Goal: Transaction & Acquisition: Purchase product/service

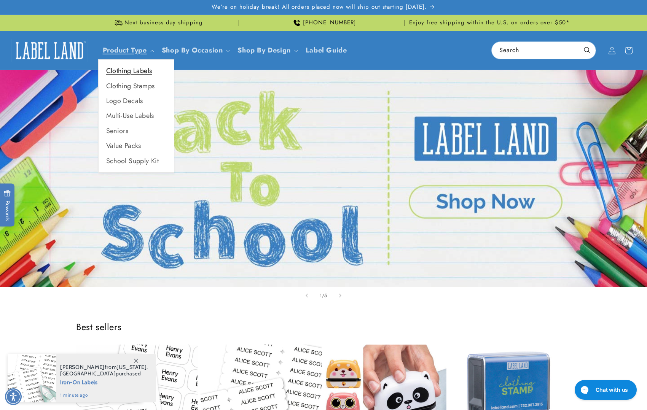
click at [131, 70] on link "Clothing Labels" at bounding box center [136, 71] width 75 height 15
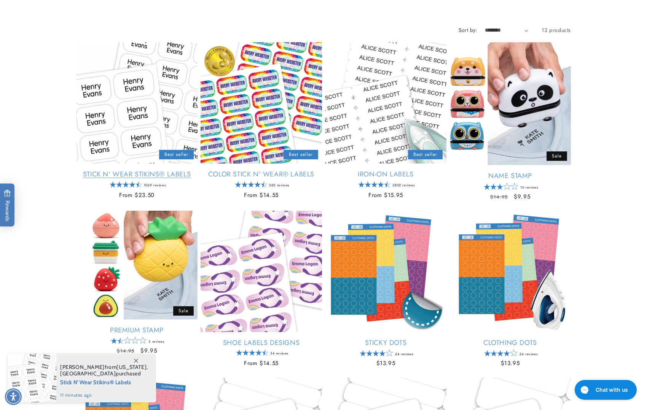
scroll to position [103, 0]
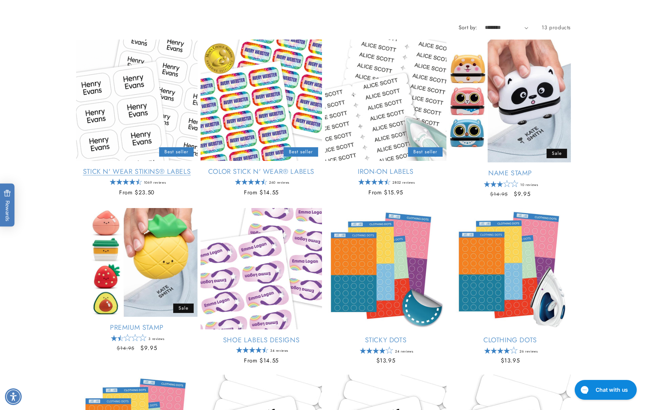
click at [166, 168] on link "Stick N' Wear Stikins® Labels" at bounding box center [136, 172] width 121 height 9
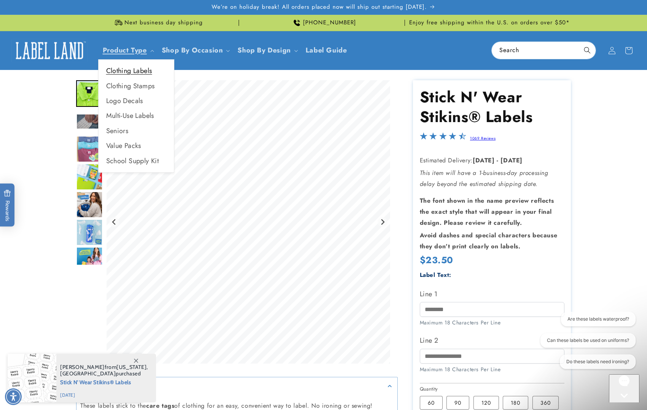
click at [147, 73] on link "Clothing Labels" at bounding box center [136, 71] width 75 height 15
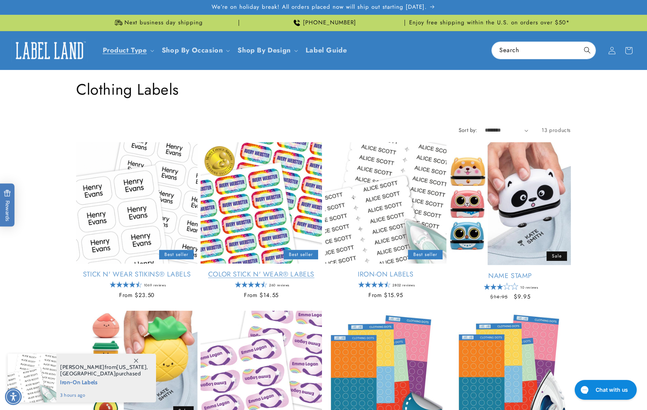
click at [270, 270] on link "Color Stick N' Wear® Labels" at bounding box center [261, 274] width 121 height 9
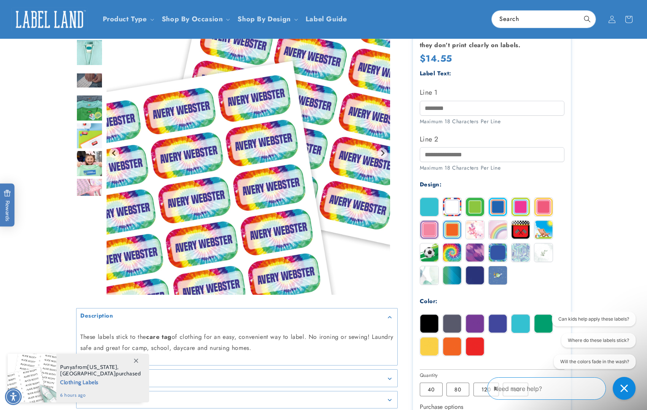
scroll to position [177, 0]
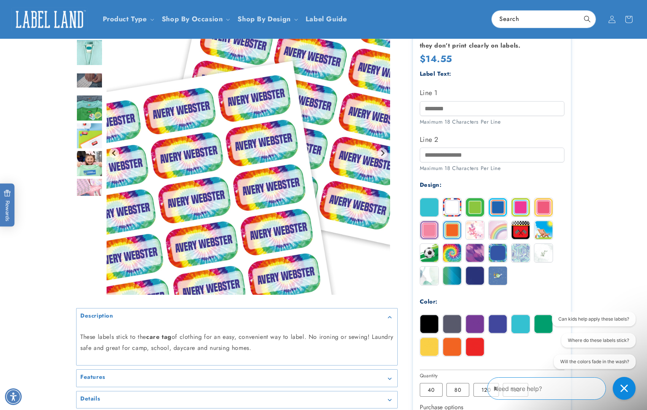
click at [90, 63] on img "Go to slide 2" at bounding box center [89, 52] width 27 height 27
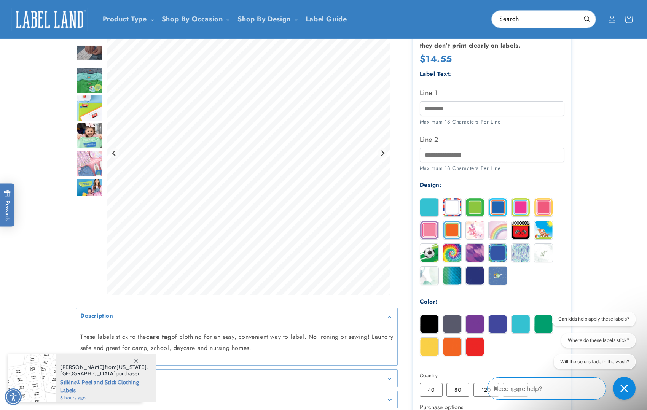
click at [94, 79] on img "Go to slide 4" at bounding box center [89, 80] width 27 height 27
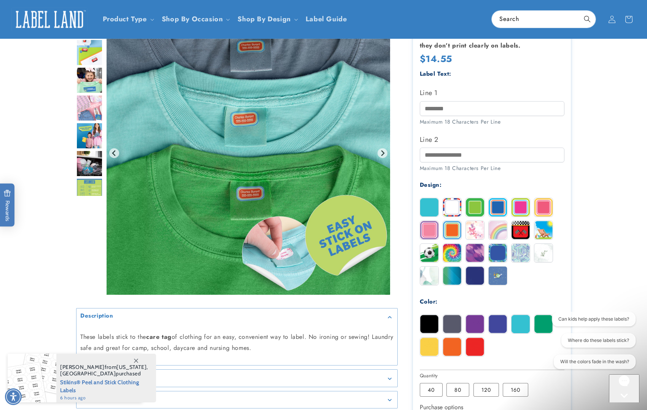
click at [96, 84] on img "Go to slide 6" at bounding box center [89, 80] width 27 height 27
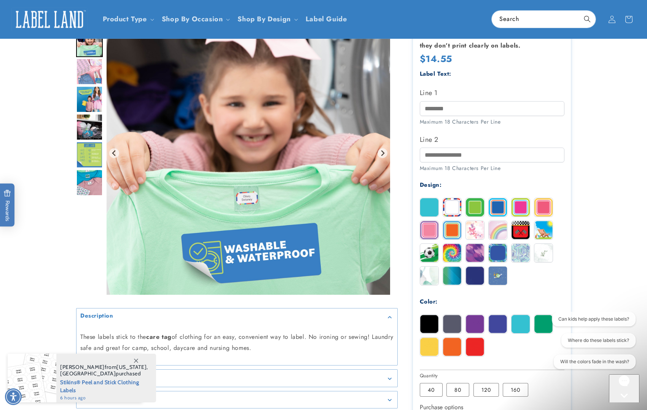
click at [96, 97] on img "Go to slide 8" at bounding box center [89, 99] width 27 height 27
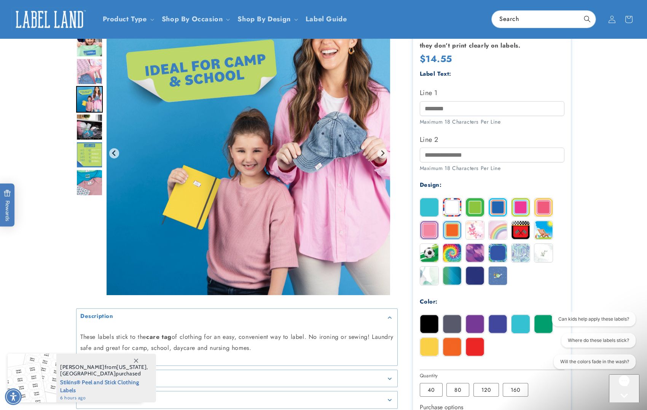
click at [96, 127] on img "Go to slide 9" at bounding box center [89, 127] width 27 height 27
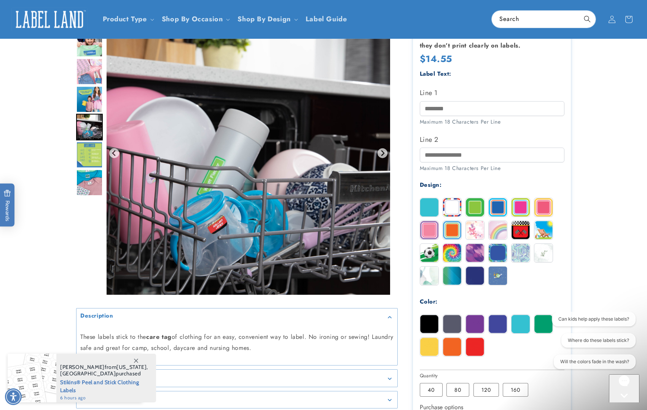
click at [94, 155] on img "Go to slide 10" at bounding box center [89, 155] width 27 height 27
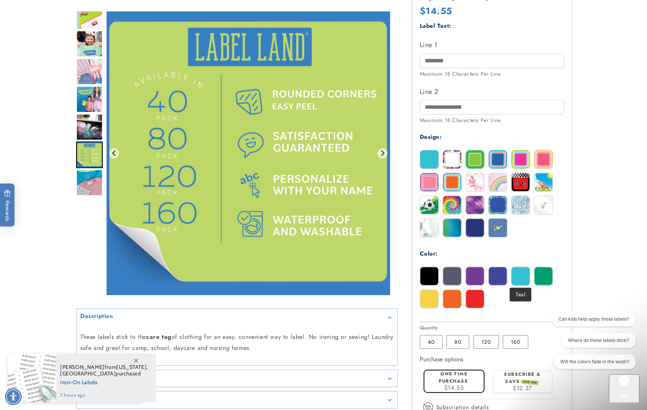
scroll to position [255, 0]
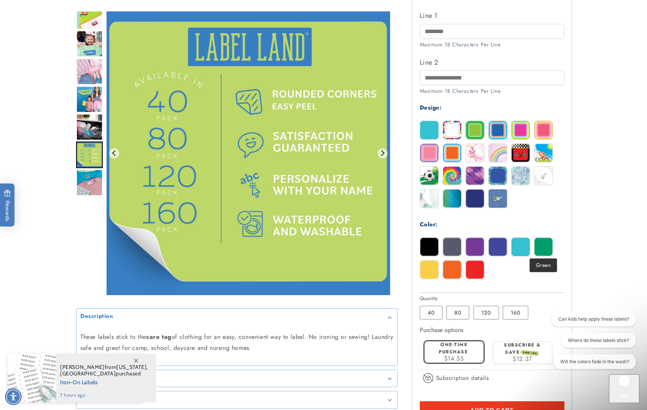
click at [546, 244] on img at bounding box center [544, 247] width 18 height 18
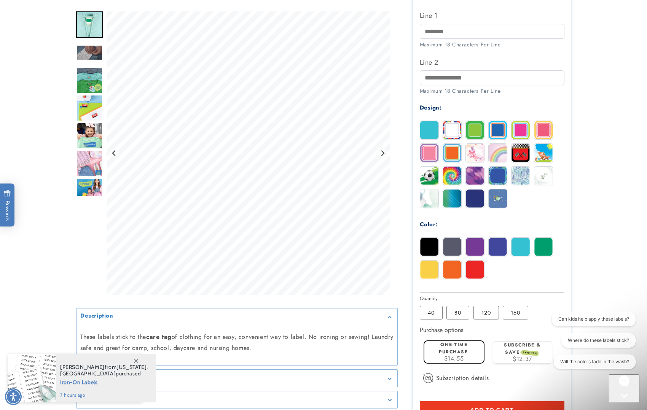
click at [458, 247] on img at bounding box center [452, 247] width 18 height 18
click at [544, 244] on img at bounding box center [544, 247] width 18 height 18
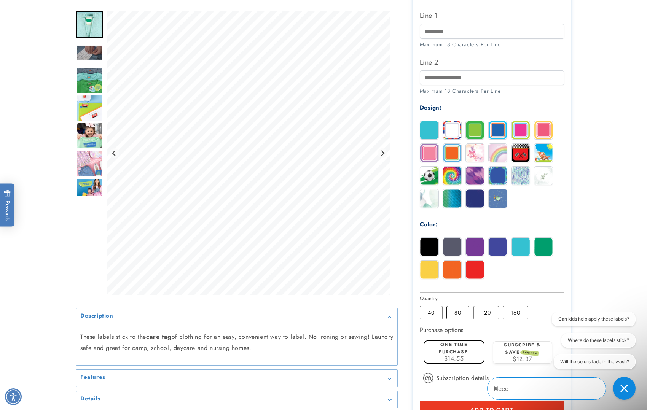
click at [457, 308] on label "80 Variant sold out or unavailable" at bounding box center [458, 313] width 23 height 14
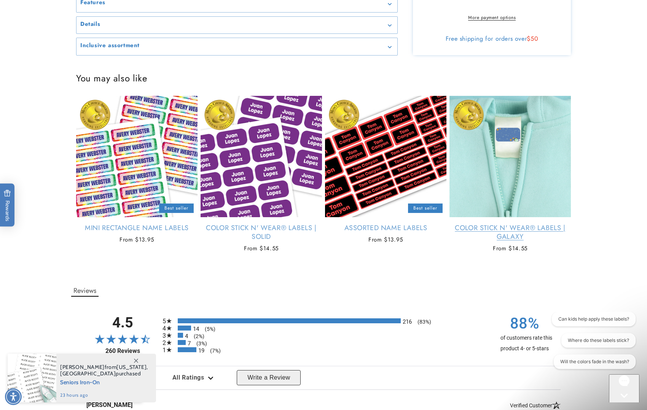
scroll to position [681, 0]
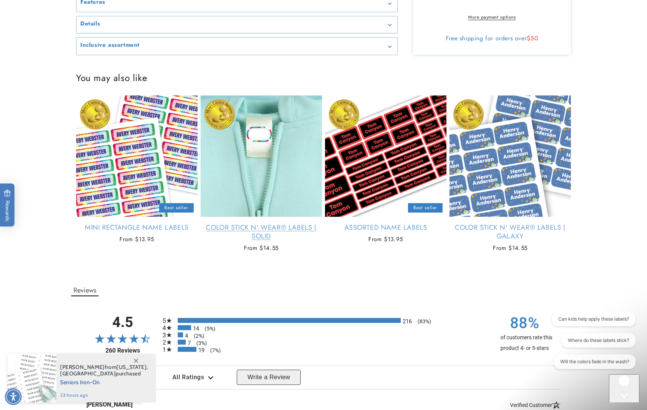
type input "**********"
click at [236, 231] on link "Color Stick N' Wear® Labels | Solid" at bounding box center [261, 232] width 121 height 18
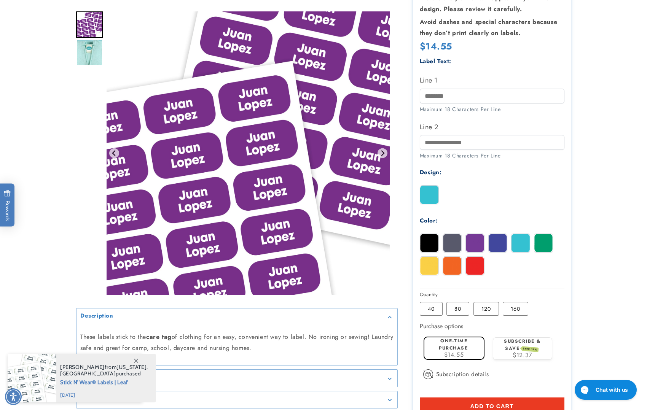
scroll to position [217, 0]
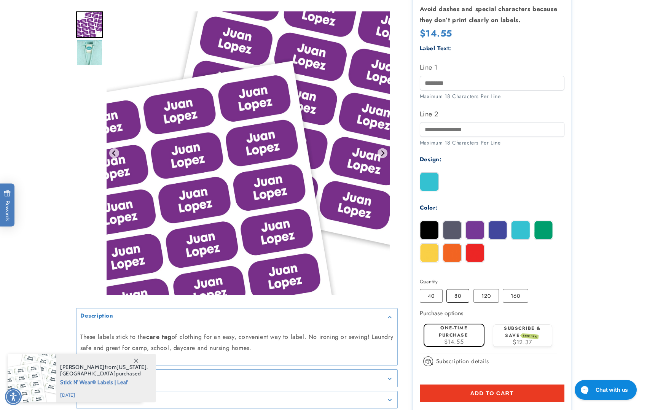
click at [461, 294] on label "80 Variant sold out or unavailable" at bounding box center [458, 296] width 23 height 14
click at [540, 230] on img at bounding box center [544, 230] width 18 height 18
